Goal: Ask a question

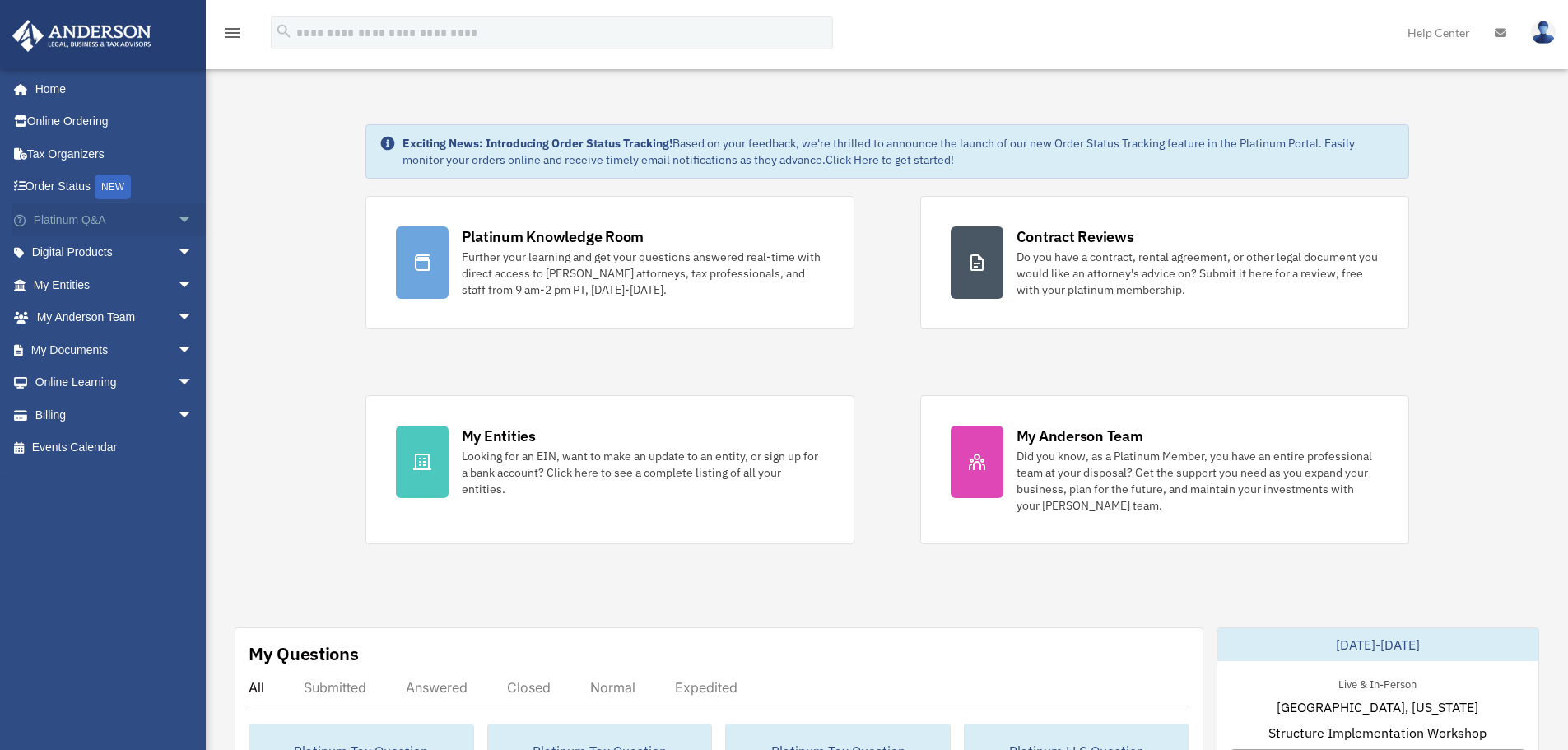
click at [177, 215] on span "arrow_drop_down" at bounding box center [193, 220] width 33 height 34
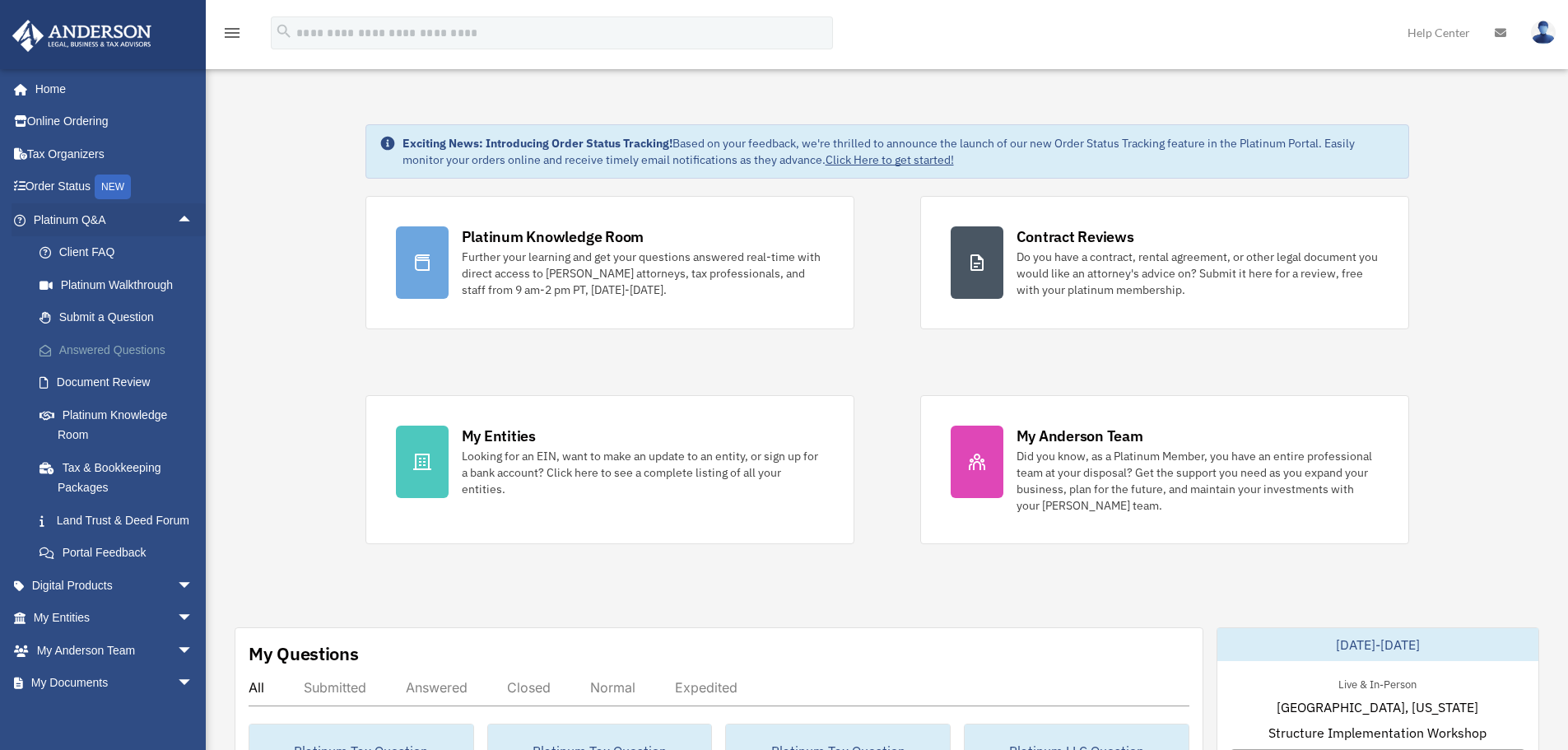
click at [113, 353] on link "Answered Questions" at bounding box center [121, 350] width 195 height 33
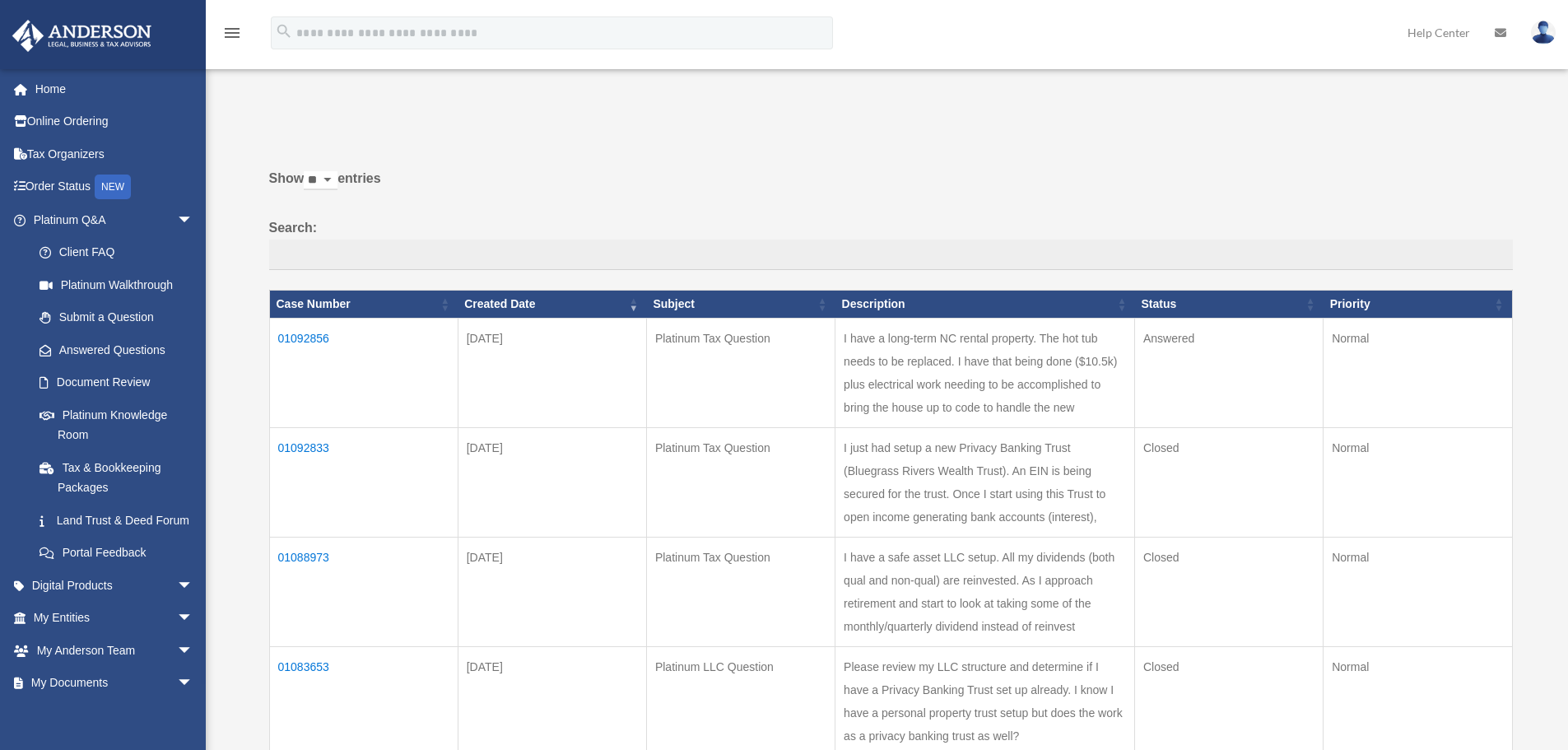
click at [306, 338] on td "01092856" at bounding box center [363, 373] width 188 height 110
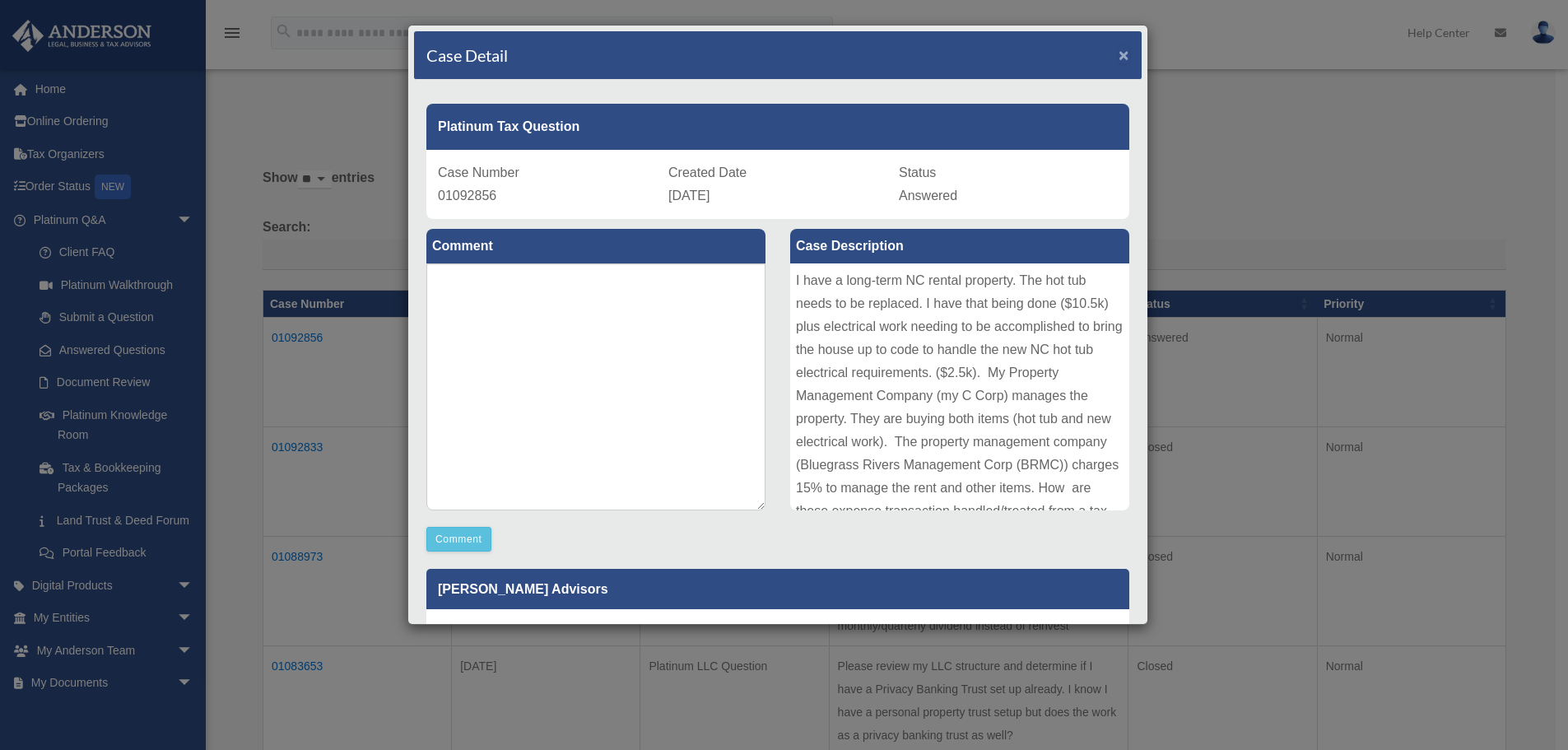
click at [1119, 51] on span "×" at bounding box center [1124, 55] width 11 height 19
